Goal: Use online tool/utility: Utilize a website feature to perform a specific function

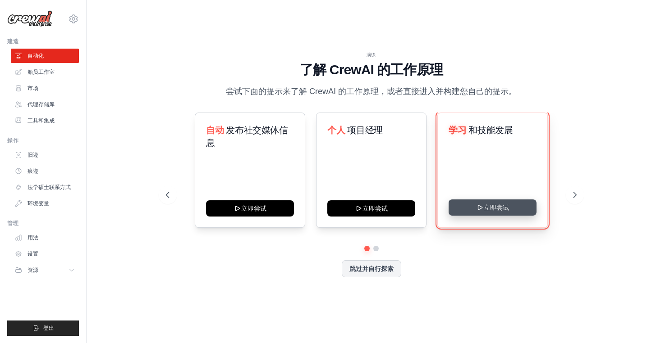
click at [504, 206] on button "立即尝试" at bounding box center [492, 208] width 88 height 16
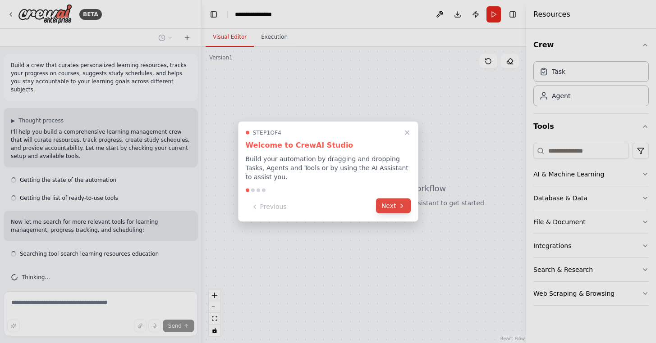
click at [404, 209] on icon at bounding box center [401, 205] width 7 height 7
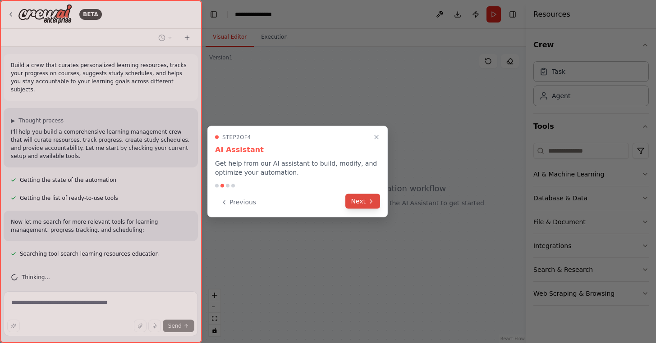
click at [370, 205] on button "Next" at bounding box center [362, 201] width 35 height 15
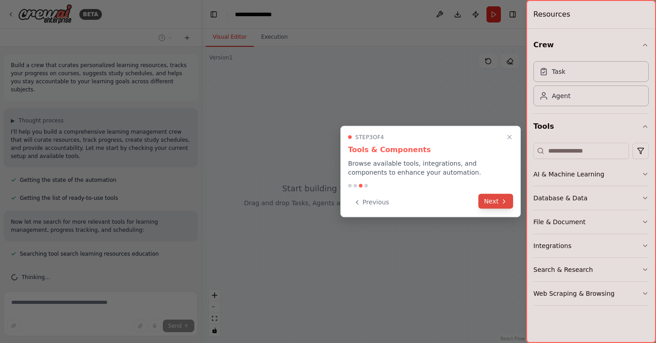
click at [492, 204] on button "Next" at bounding box center [495, 201] width 35 height 15
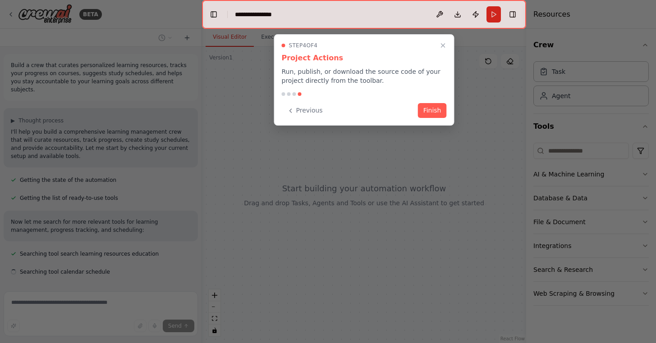
scroll to position [17, 0]
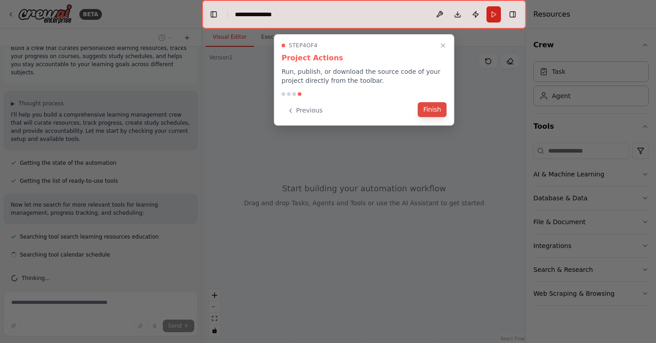
click at [434, 114] on button "Finish" at bounding box center [432, 109] width 29 height 15
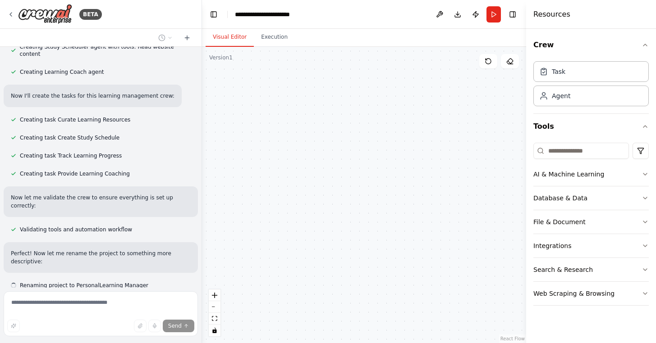
scroll to position [412, 0]
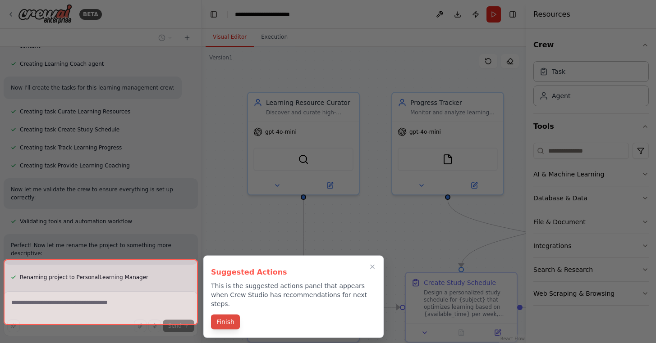
click at [221, 315] on button "Finish" at bounding box center [225, 322] width 29 height 15
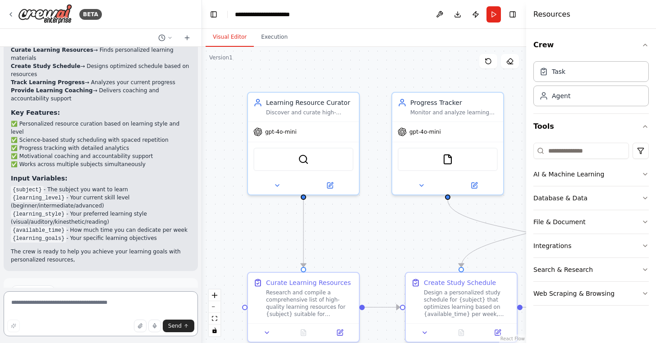
scroll to position [803, 0]
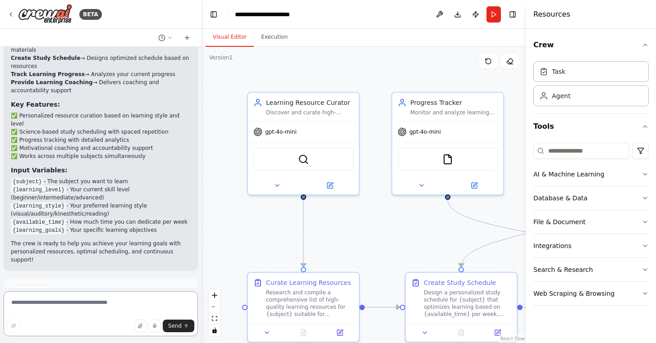
click at [80, 305] on textarea at bounding box center [101, 314] width 194 height 45
type textarea "*"
type textarea "******"
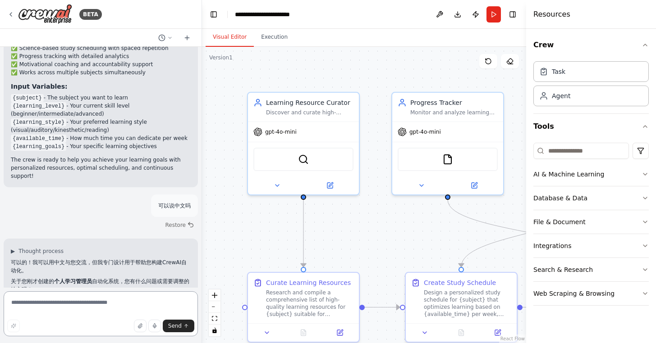
scroll to position [903, 0]
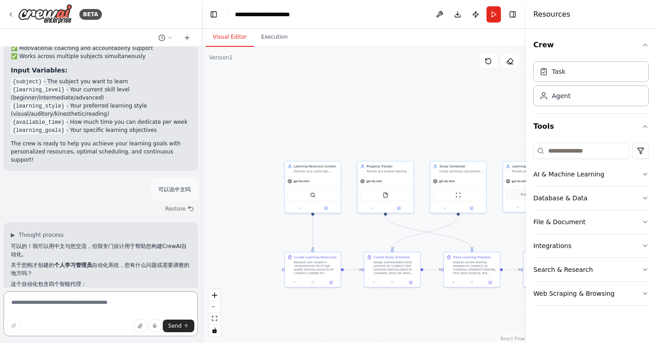
click at [93, 309] on textarea at bounding box center [101, 314] width 194 height 45
type textarea "******"
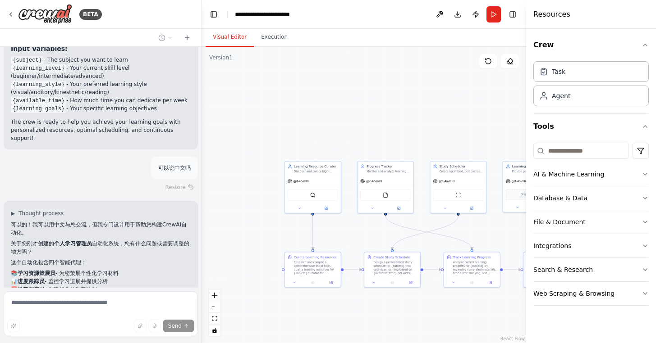
scroll to position [976, 0]
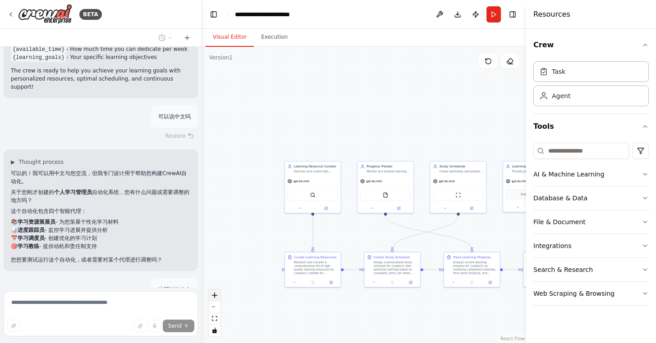
click at [216, 297] on icon "zoom in" at bounding box center [214, 295] width 5 height 5
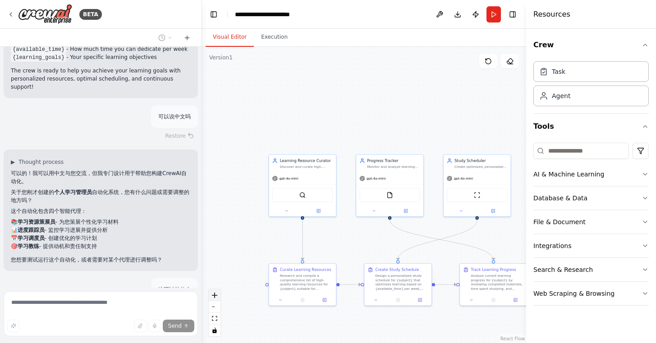
click at [216, 297] on icon "zoom in" at bounding box center [214, 295] width 5 height 5
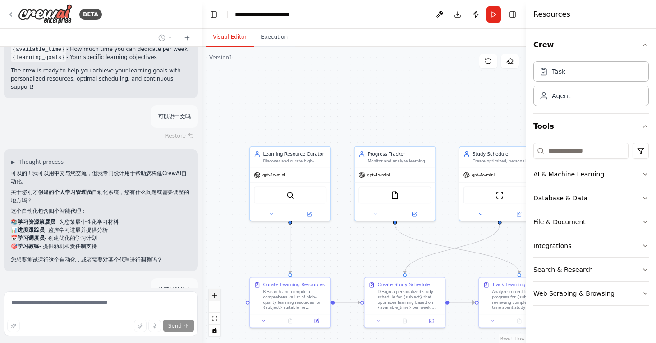
click at [216, 297] on icon "zoom in" at bounding box center [214, 295] width 5 height 5
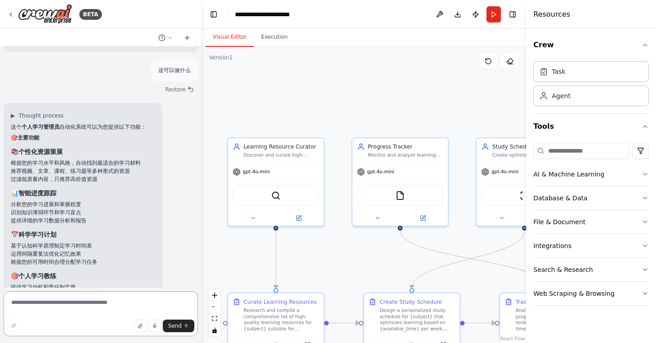
scroll to position [1226, 0]
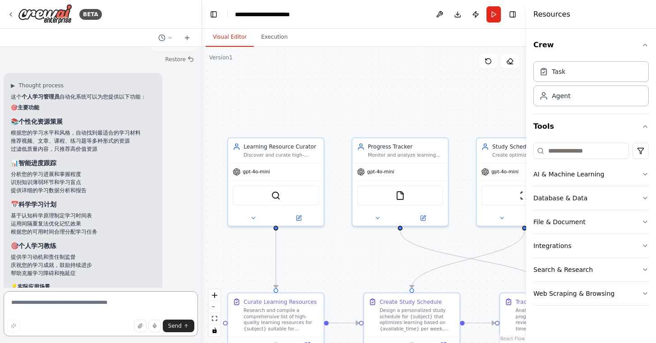
click at [64, 308] on textarea at bounding box center [101, 314] width 194 height 45
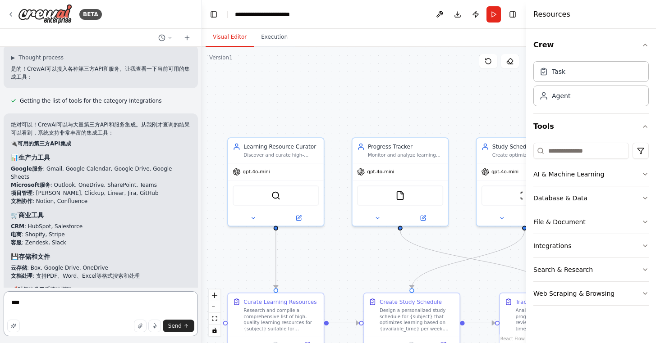
scroll to position [1593, 0]
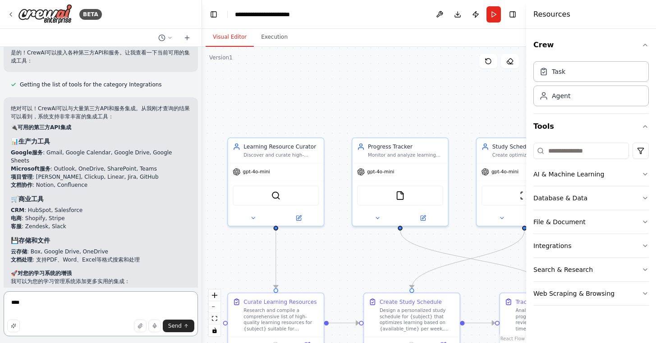
drag, startPoint x: 110, startPoint y: 304, endPoint x: 0, endPoint y: 293, distance: 110.9
click at [0, 293] on div "BETA Build a crew that curates personalized learning resources, tracks your pro…" at bounding box center [101, 171] width 202 height 343
type textarea "**********"
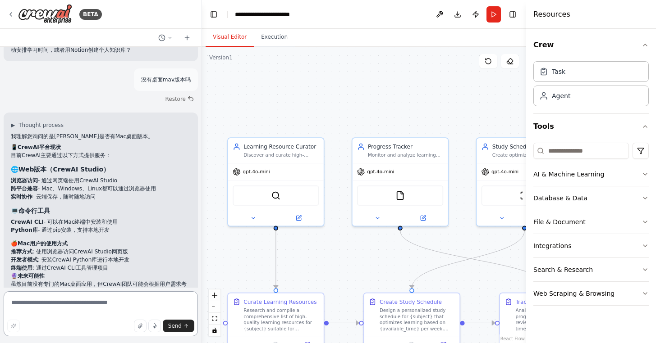
scroll to position [1895, 0]
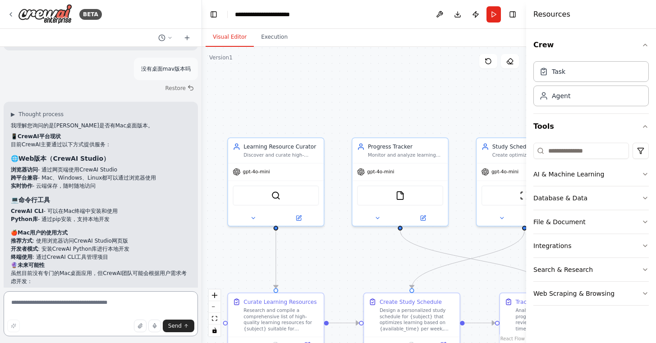
click at [99, 305] on textarea at bounding box center [101, 314] width 194 height 45
paste textarea "**********"
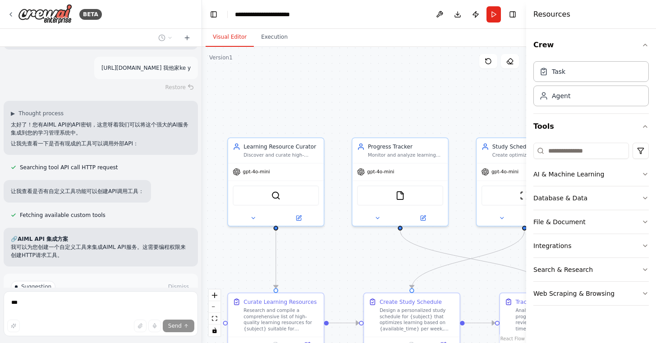
scroll to position [2214, 0]
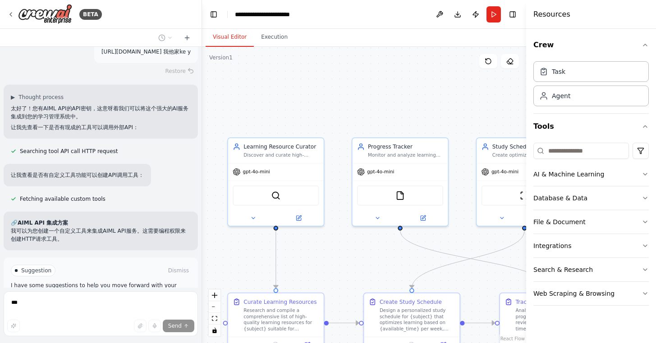
click at [118, 302] on button "Enable coding skills" at bounding box center [101, 309] width 180 height 14
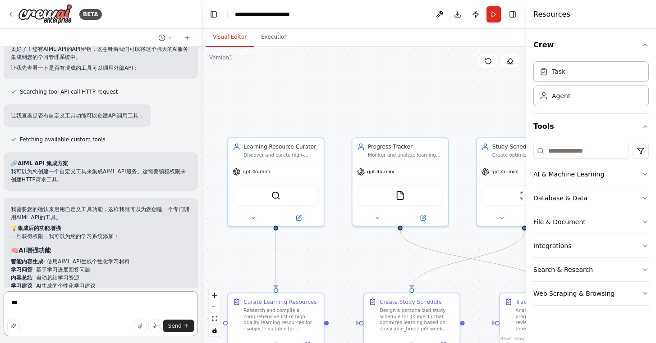
scroll to position [2281, 0]
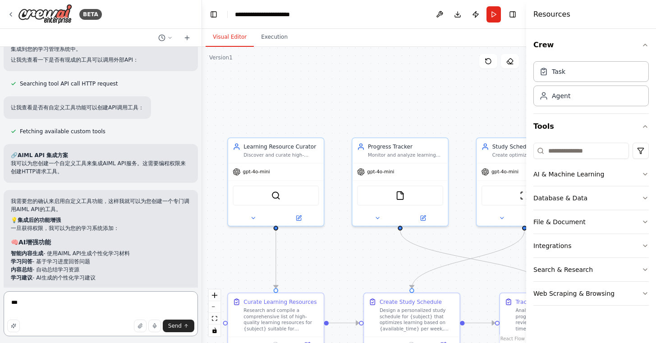
click at [59, 315] on textarea "***" at bounding box center [101, 314] width 194 height 45
type textarea "*"
type textarea "**"
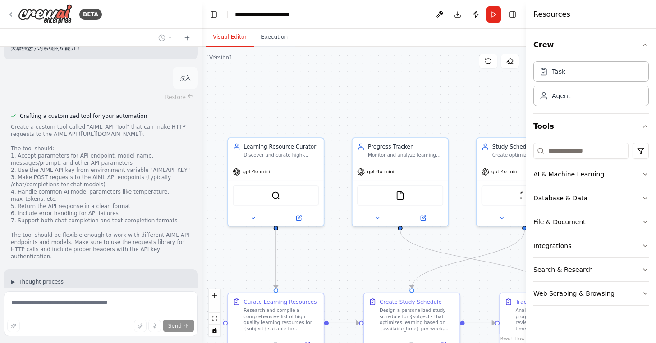
scroll to position [2647, 0]
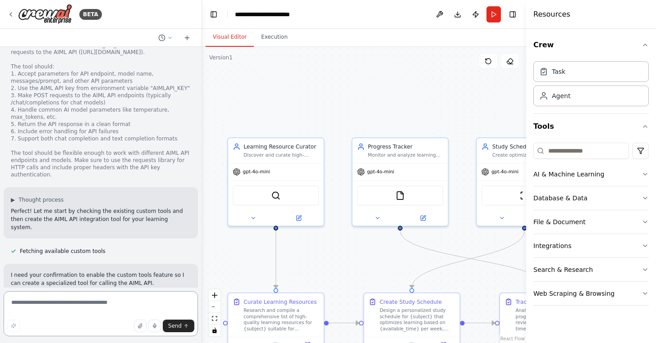
click at [78, 303] on textarea at bounding box center [101, 314] width 194 height 45
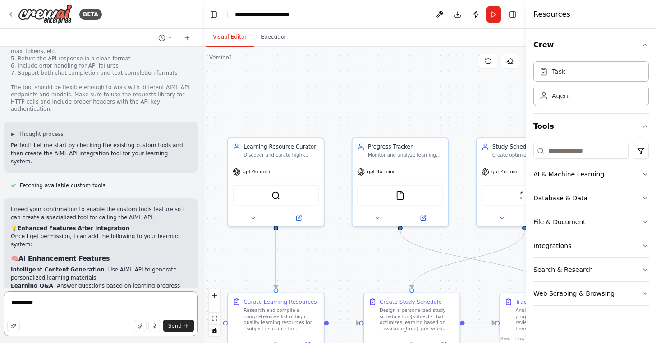
type textarea "***"
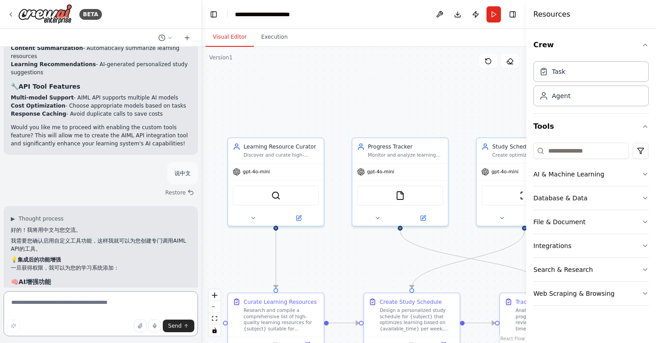
scroll to position [2984, 0]
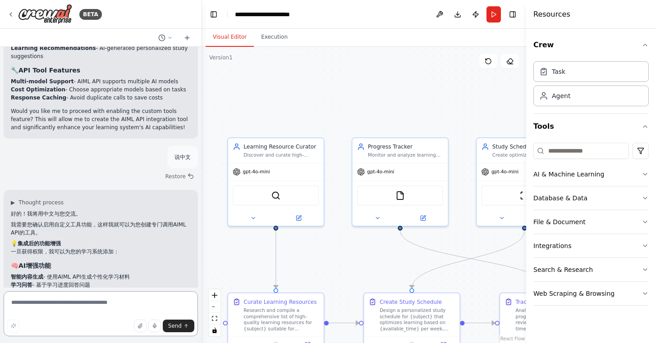
paste textarea "**********"
type textarea "***"
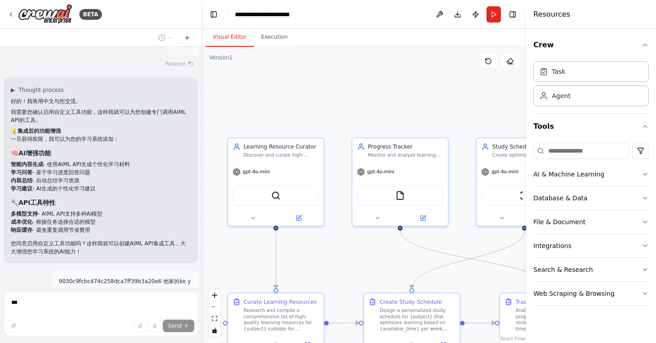
scroll to position [3111, 0]
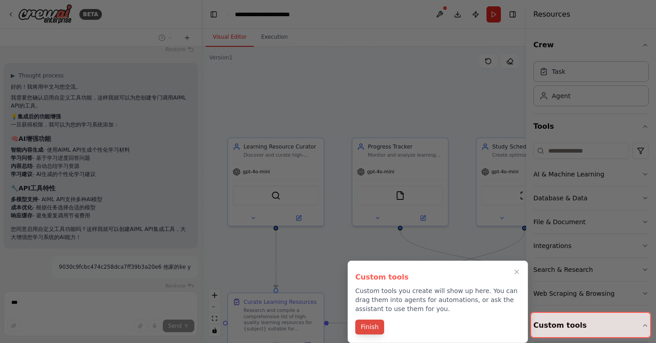
click at [369, 328] on button "Finish" at bounding box center [369, 327] width 29 height 15
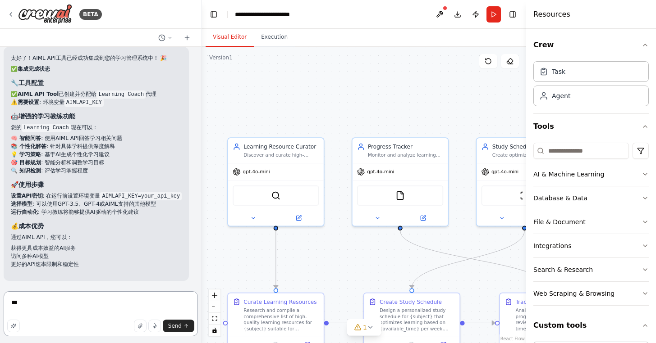
scroll to position [3680, 0]
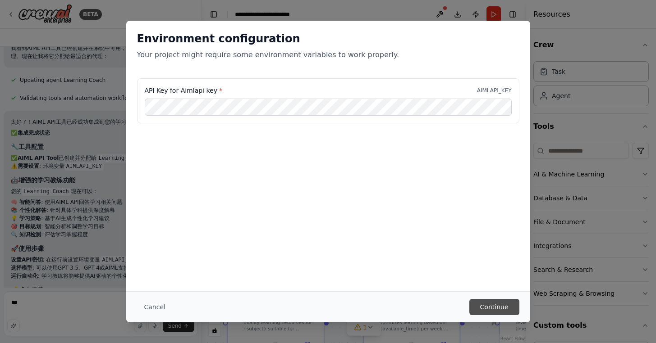
click at [498, 301] on button "Continue" at bounding box center [494, 307] width 50 height 16
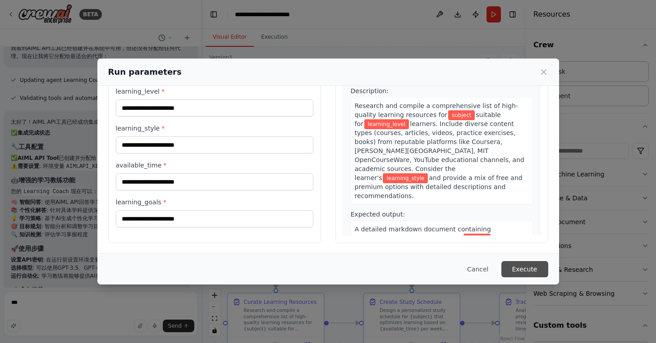
click at [528, 266] on button "Execute" at bounding box center [524, 269] width 47 height 16
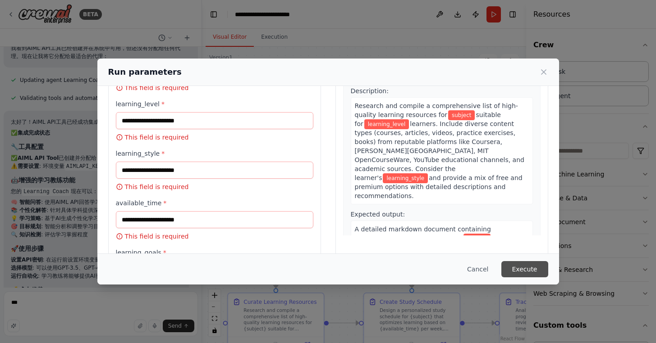
scroll to position [80, 0]
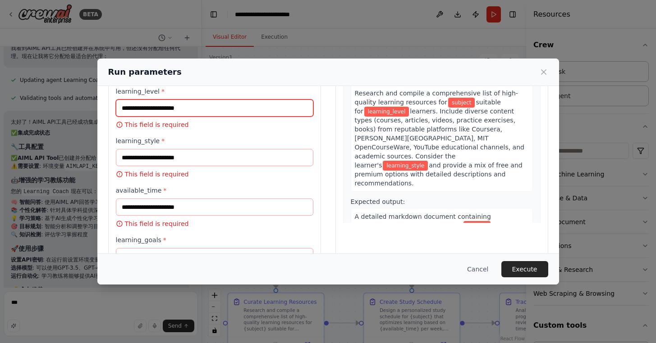
click at [213, 104] on input "learning_level *" at bounding box center [214, 108] width 197 height 17
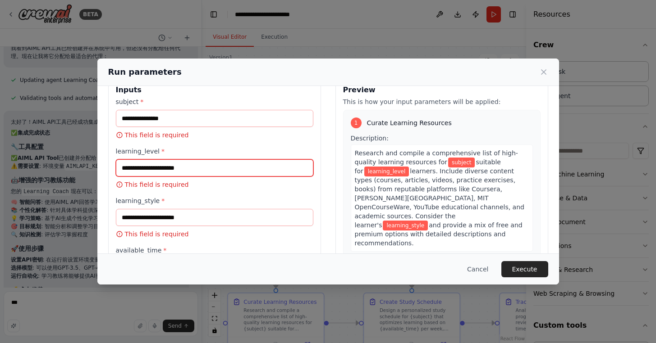
scroll to position [18, 0]
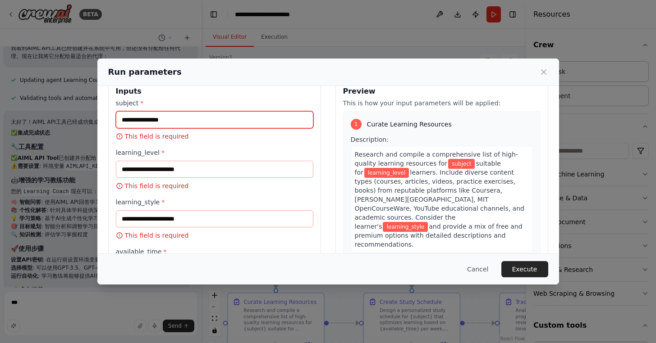
click at [193, 120] on input "subject *" at bounding box center [214, 119] width 197 height 17
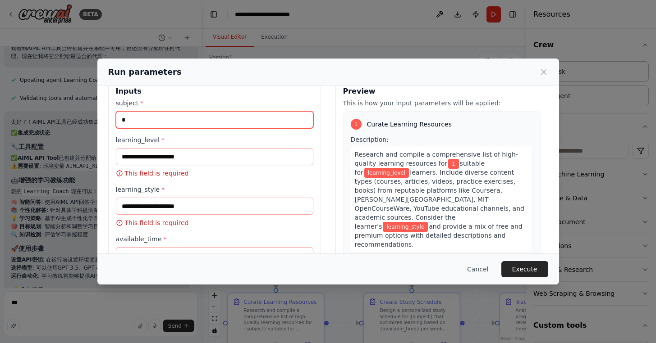
type input "*"
click at [220, 172] on p "This field is required" at bounding box center [214, 173] width 197 height 9
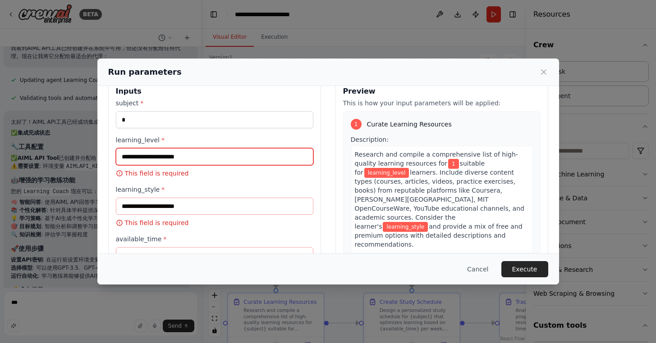
click at [221, 151] on input "learning_level *" at bounding box center [214, 156] width 197 height 17
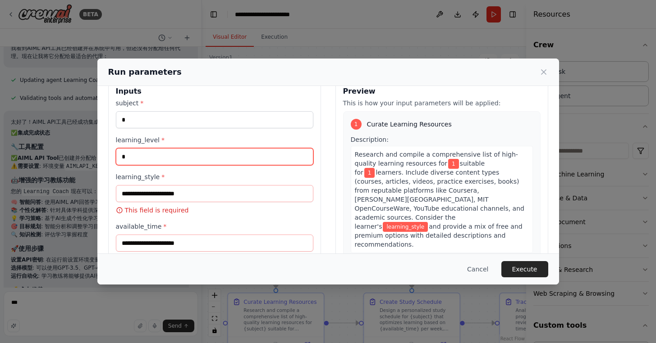
type input "*"
click at [215, 202] on div "learning_style * This field is required" at bounding box center [214, 194] width 197 height 42
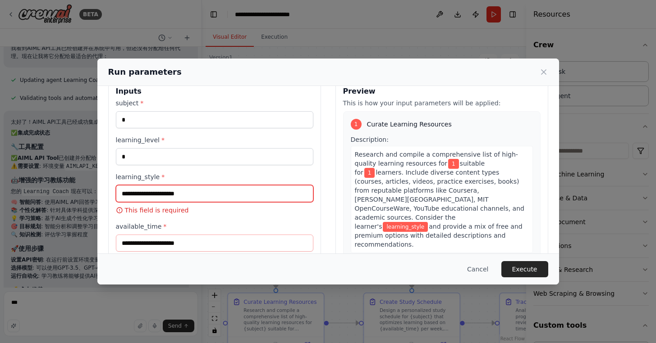
click at [217, 192] on input "learning_style *" at bounding box center [214, 193] width 197 height 17
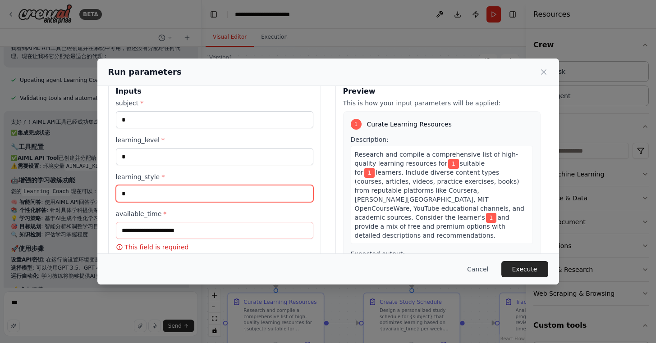
type input "*"
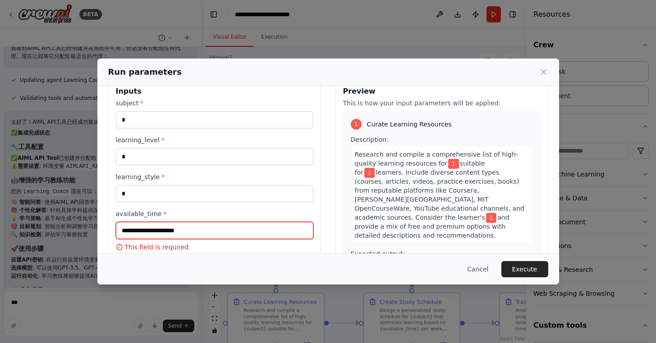
click at [205, 232] on input "available_time *" at bounding box center [214, 230] width 197 height 17
type input "*"
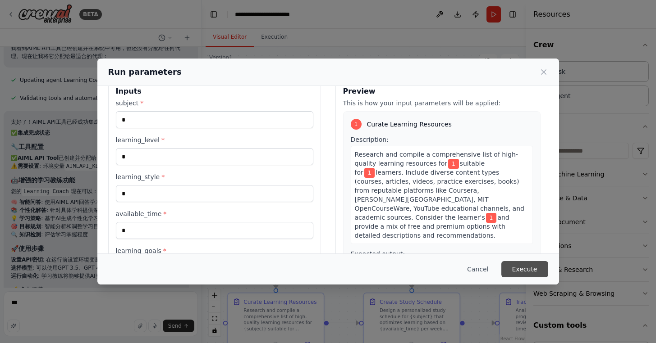
click at [540, 272] on button "Execute" at bounding box center [524, 269] width 47 height 16
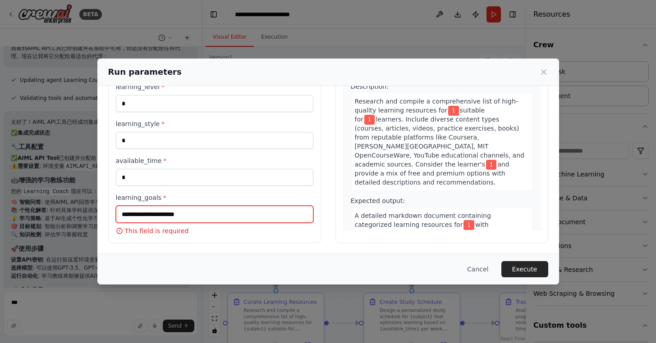
click at [250, 218] on input "learning_goals *" at bounding box center [214, 214] width 197 height 17
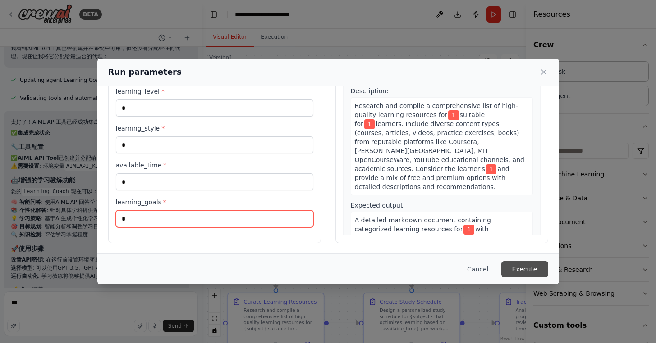
type input "*"
click at [532, 264] on button "Execute" at bounding box center [524, 269] width 47 height 16
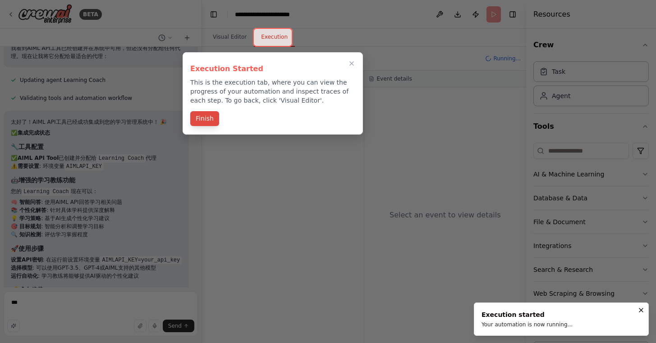
click at [204, 114] on button "Finish" at bounding box center [204, 118] width 29 height 15
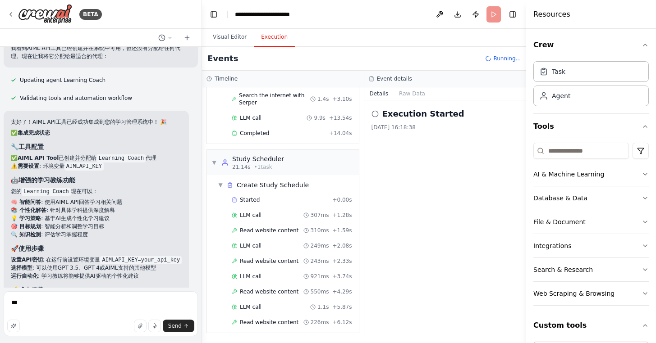
scroll to position [102, 0]
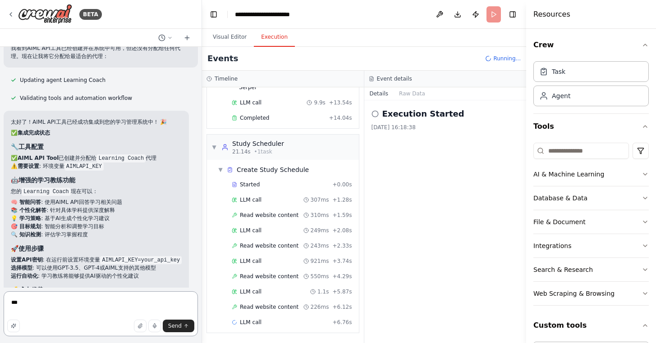
drag, startPoint x: 96, startPoint y: 294, endPoint x: 0, endPoint y: 285, distance: 96.8
click at [0, 285] on div "BETA Build a crew that curates personalized learning resources, tracks your pro…" at bounding box center [101, 171] width 202 height 343
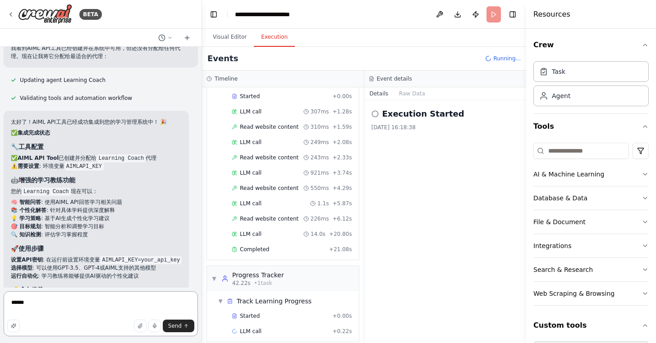
scroll to position [230, 0]
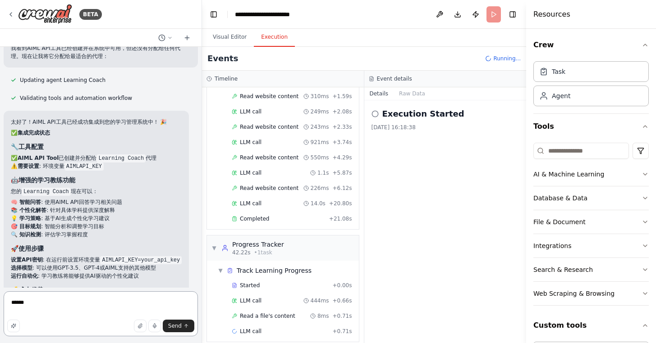
drag, startPoint x: 32, startPoint y: 301, endPoint x: 1, endPoint y: 294, distance: 31.7
click at [2, 295] on div "BETA Build a crew that curates personalized learning resources, tracks your pro…" at bounding box center [101, 171] width 202 height 343
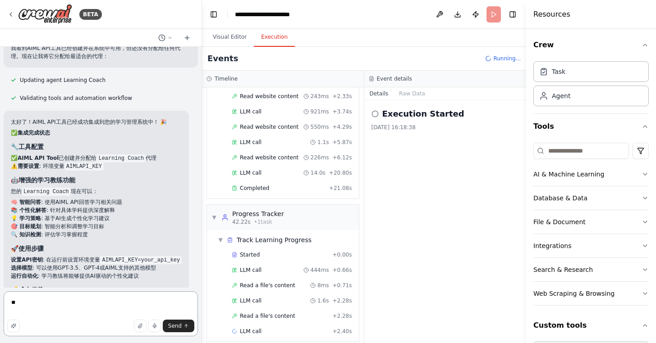
type textarea "*"
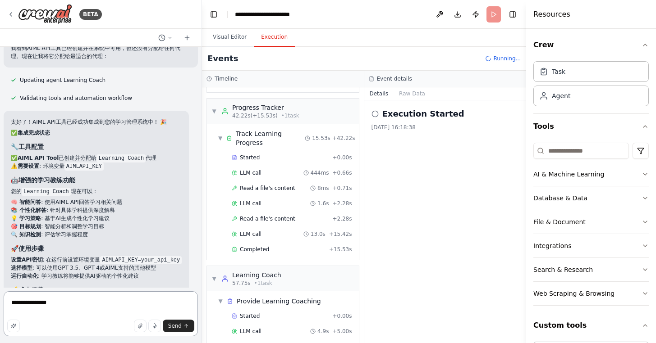
scroll to position [382, 0]
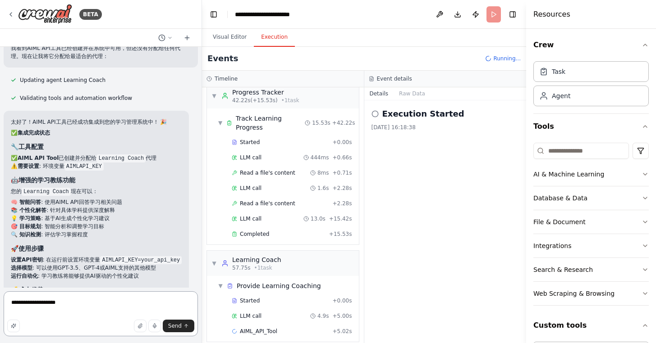
type textarea "**********"
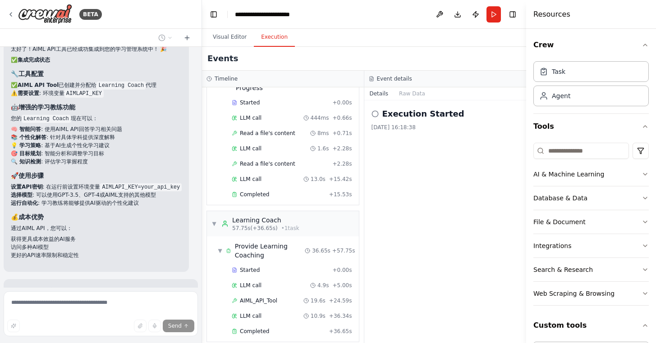
scroll to position [3753, 0]
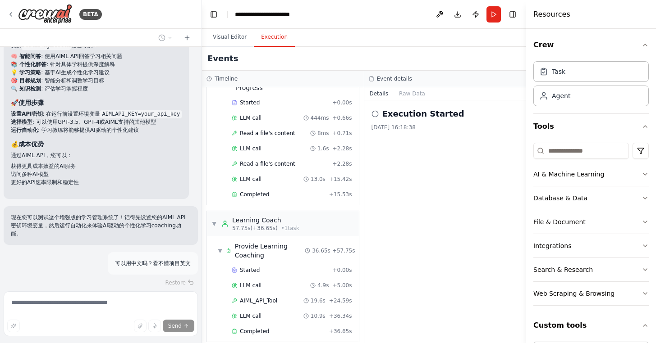
click at [77, 341] on button "Improve automation" at bounding box center [101, 348] width 180 height 14
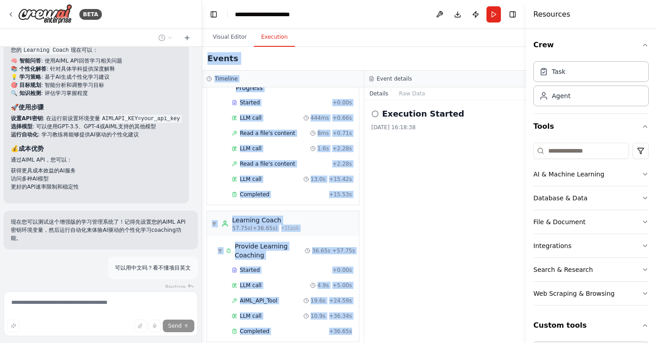
scroll to position [2, 0]
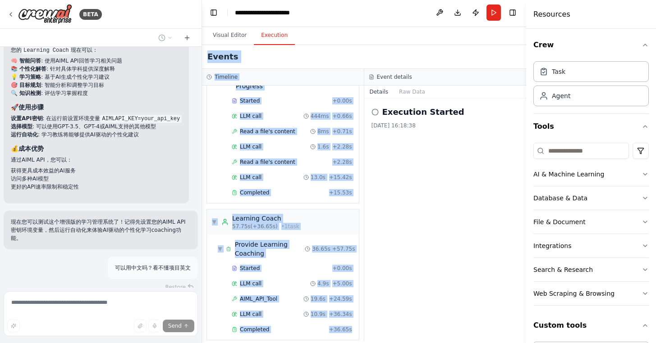
drag, startPoint x: 206, startPoint y: 53, endPoint x: 364, endPoint y: 374, distance: 357.6
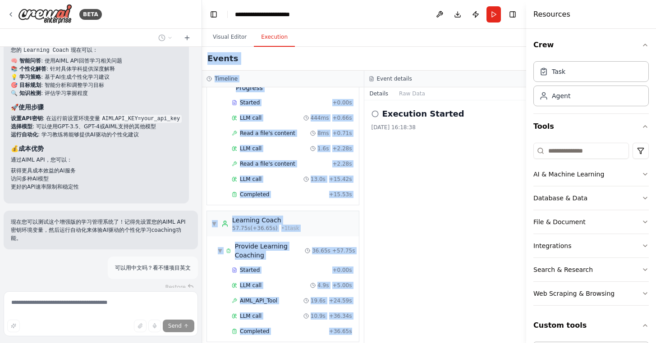
copy div "Events Timeline ▼ Learning Resource Curator 6.86s (+14.04s) • 1 task ▼ Curate L…"
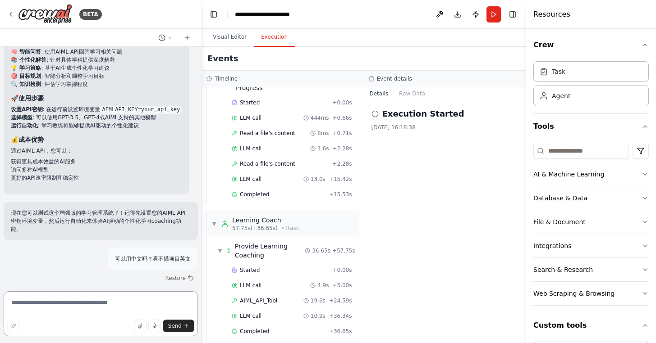
scroll to position [3766, 0]
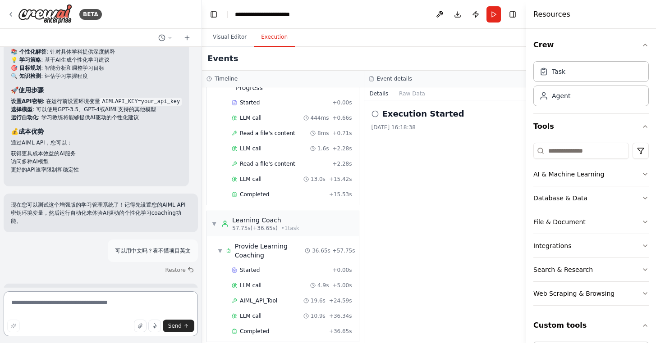
click at [86, 310] on textarea at bounding box center [101, 314] width 194 height 45
paste textarea "**********"
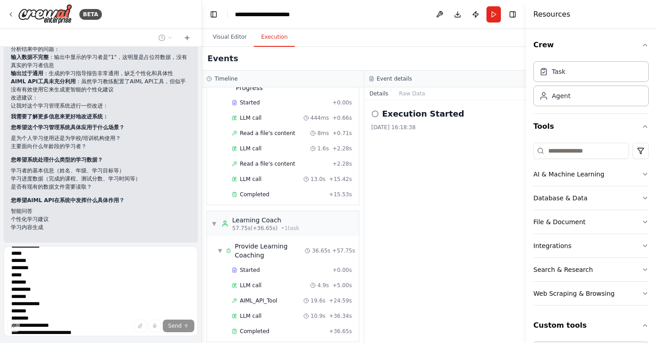
scroll to position [4162, 0]
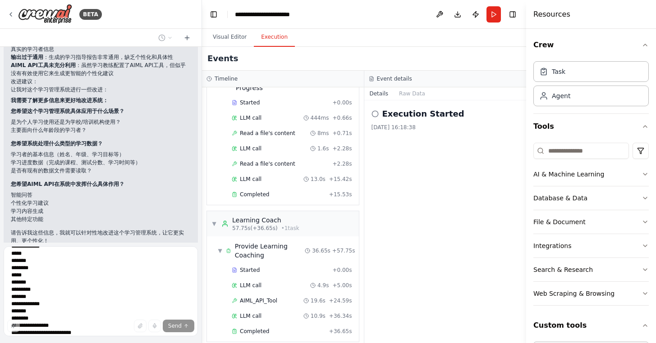
click at [127, 324] on div "Send" at bounding box center [100, 326] width 187 height 13
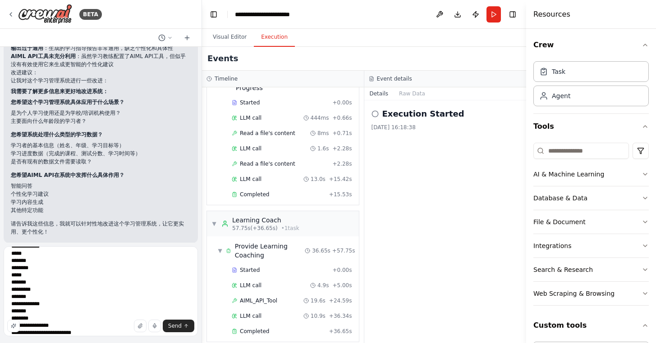
click at [115, 326] on div "Send" at bounding box center [100, 326] width 187 height 13
click at [101, 333] on textarea at bounding box center [101, 292] width 194 height 90
type textarea "**********"
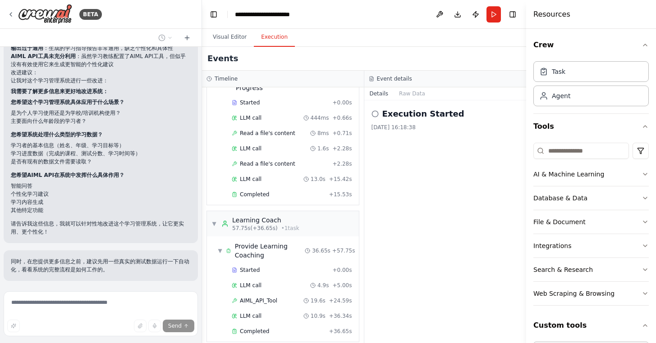
scroll to position [4263, 0]
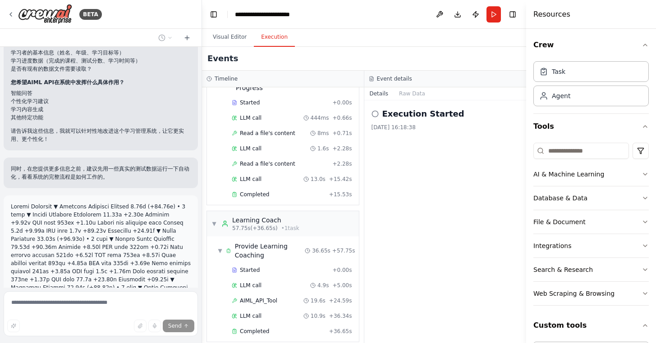
click at [113, 203] on p at bounding box center [101, 280] width 180 height 154
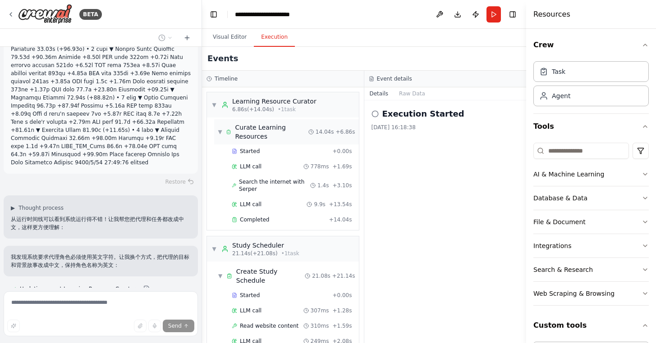
scroll to position [4510, 0]
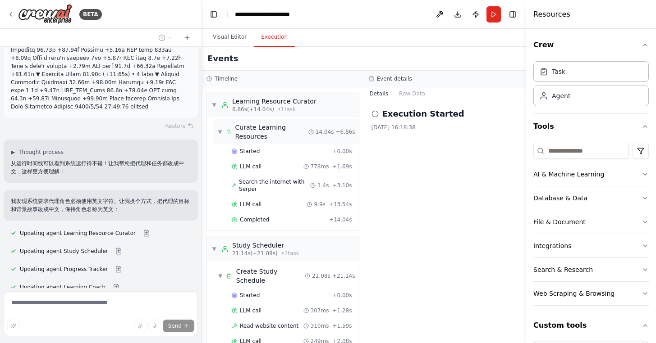
click at [263, 132] on span "Curate Learning Resources" at bounding box center [271, 132] width 73 height 18
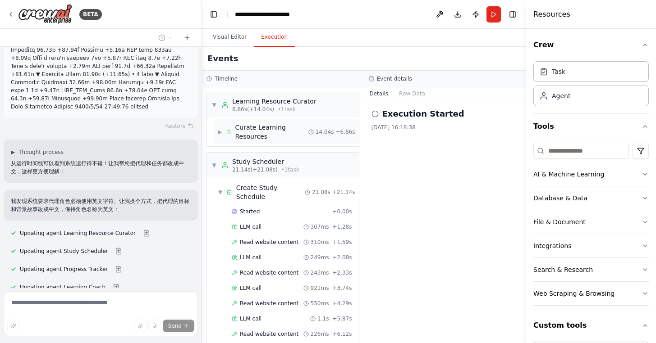
click at [276, 128] on span "Curate Learning Resources" at bounding box center [271, 132] width 73 height 18
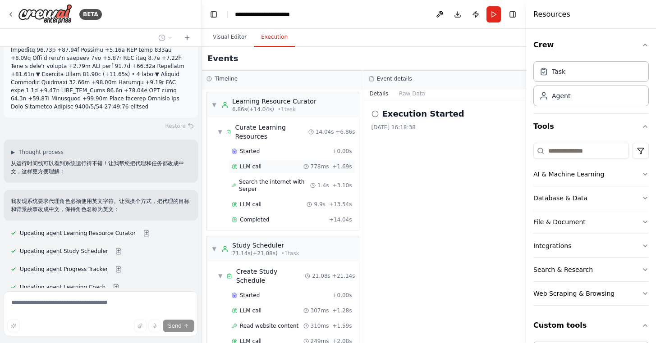
click at [256, 167] on span "LLM call" at bounding box center [251, 166] width 22 height 7
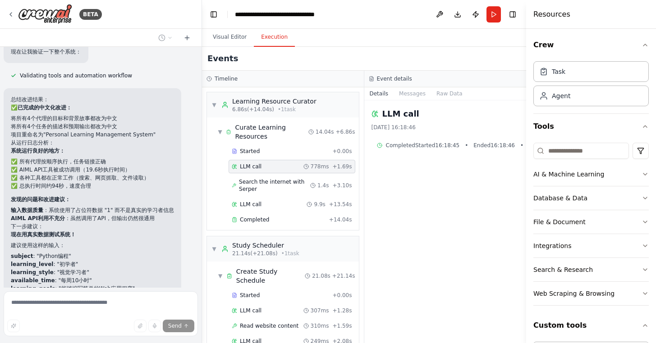
scroll to position [4943, 0]
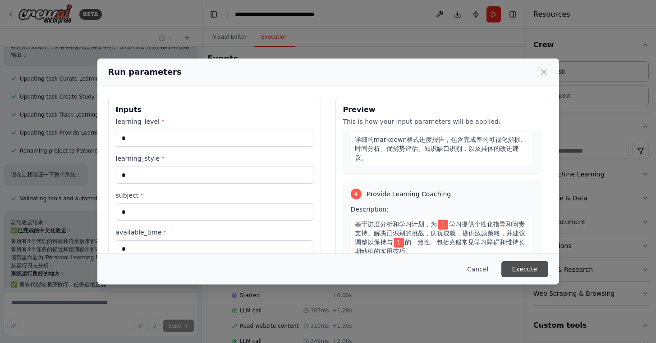
scroll to position [418, 0]
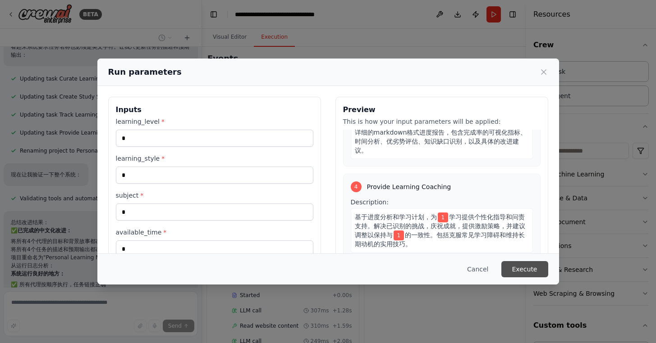
click at [522, 271] on button "Execute" at bounding box center [524, 269] width 47 height 16
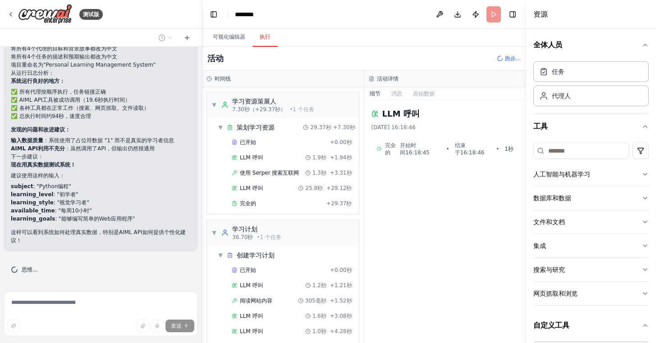
scroll to position [4765, 0]
